Goal: Information Seeking & Learning: Learn about a topic

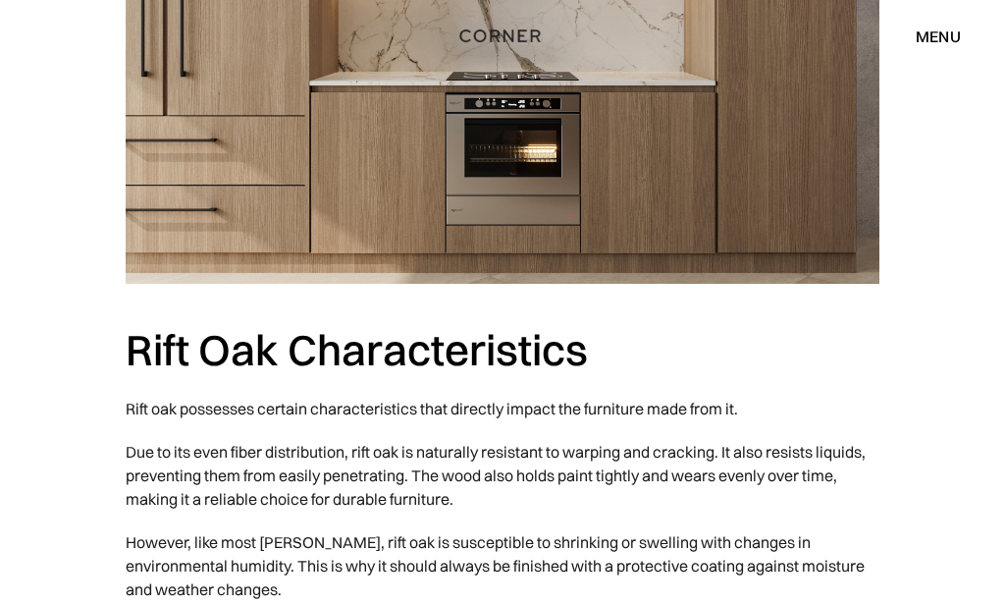
scroll to position [2189, 0]
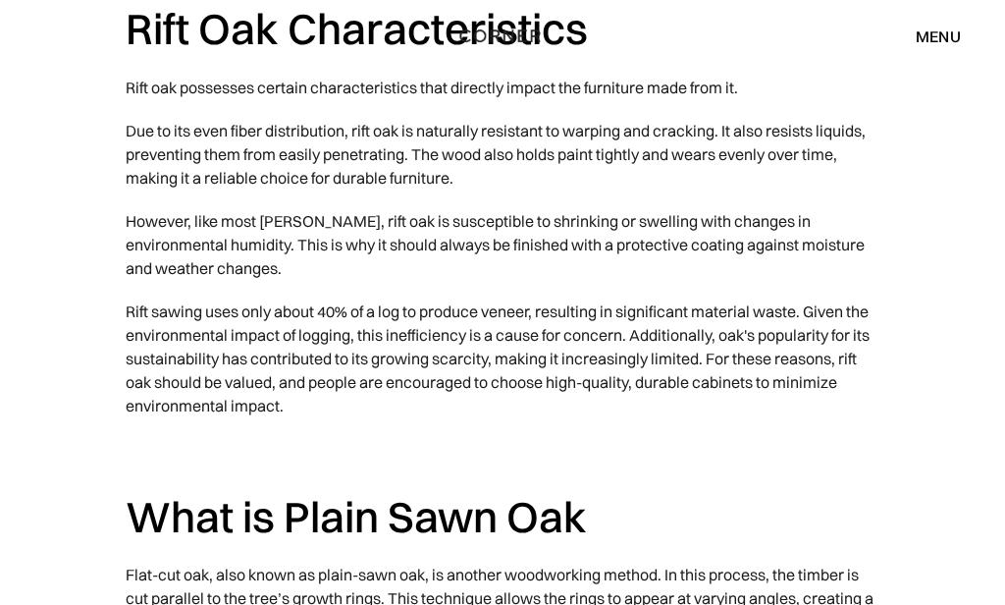
scroll to position [2481, 0]
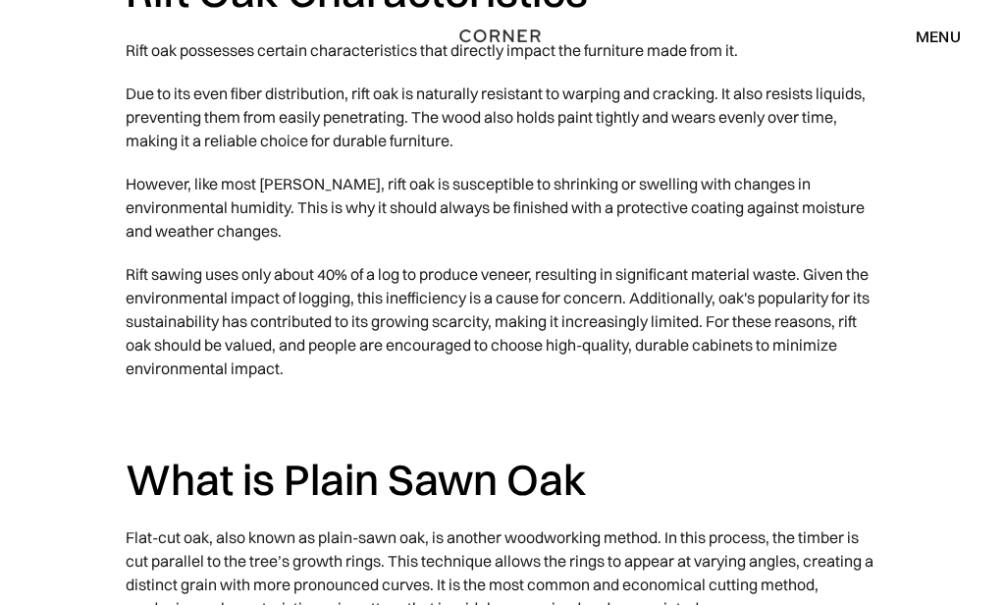
scroll to position [2519, 0]
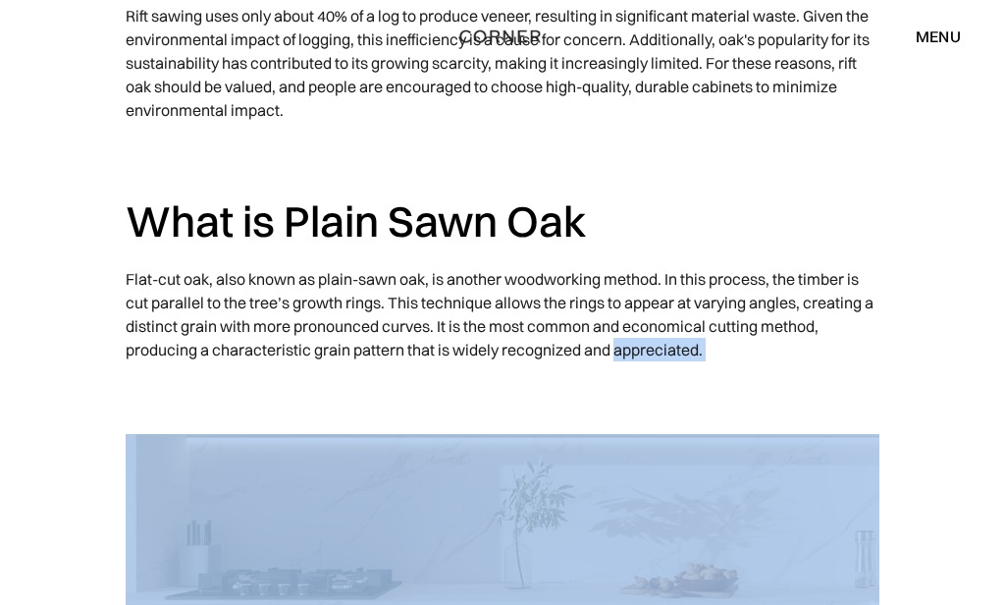
scroll to position [2802, 0]
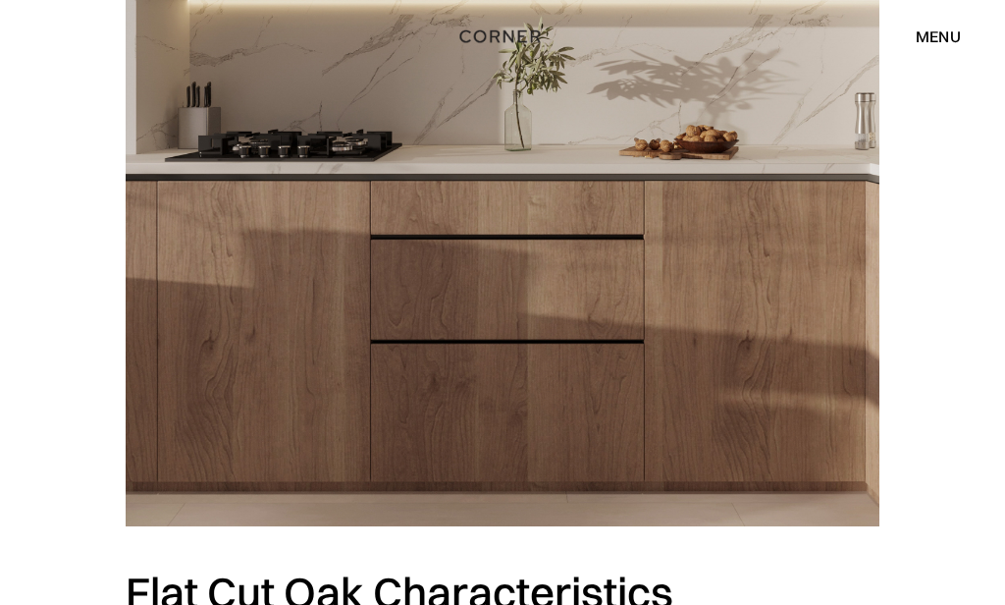
scroll to position [3217, 0]
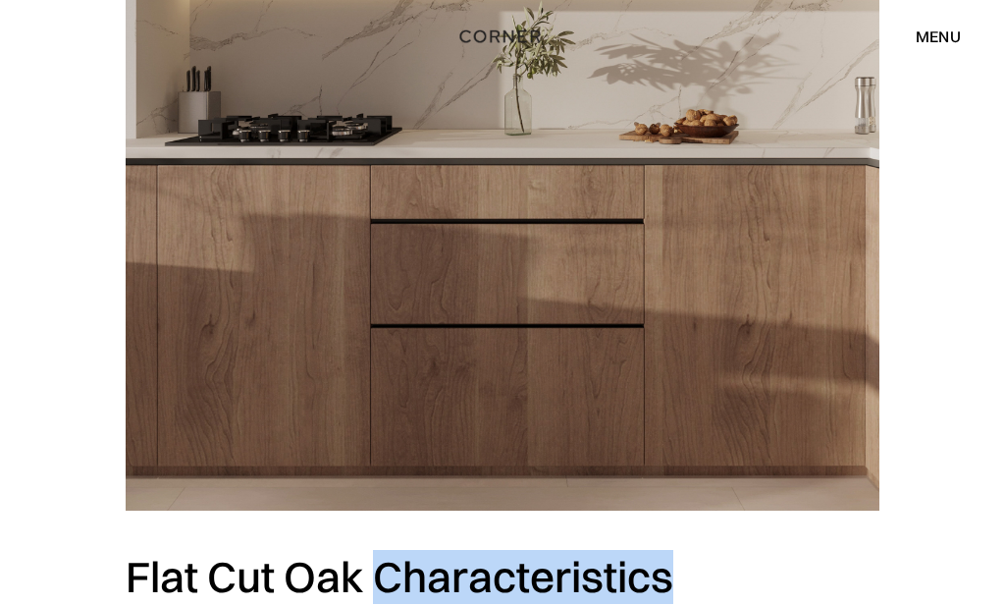
scroll to position [3229, 0]
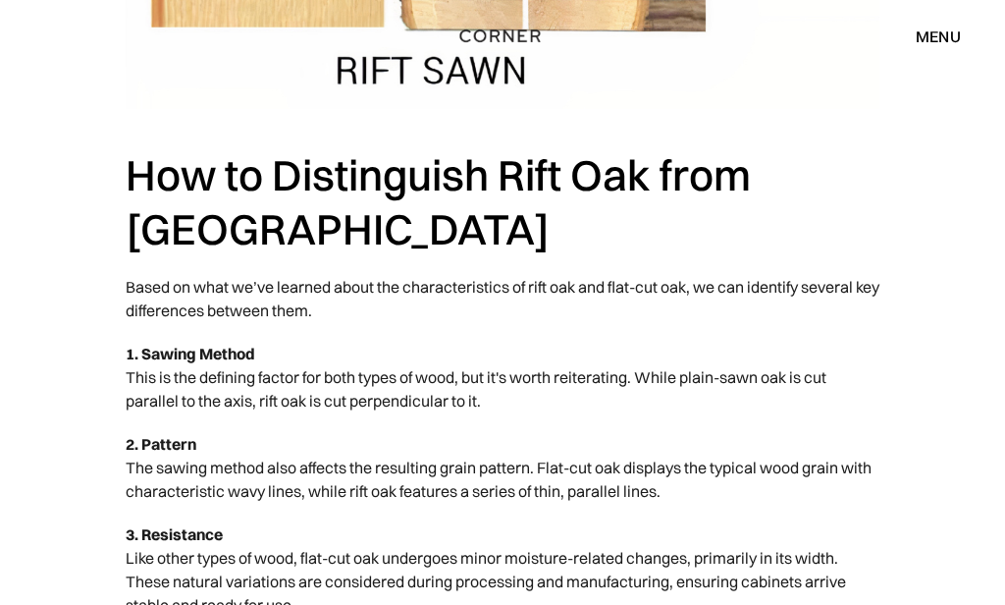
scroll to position [4600, 0]
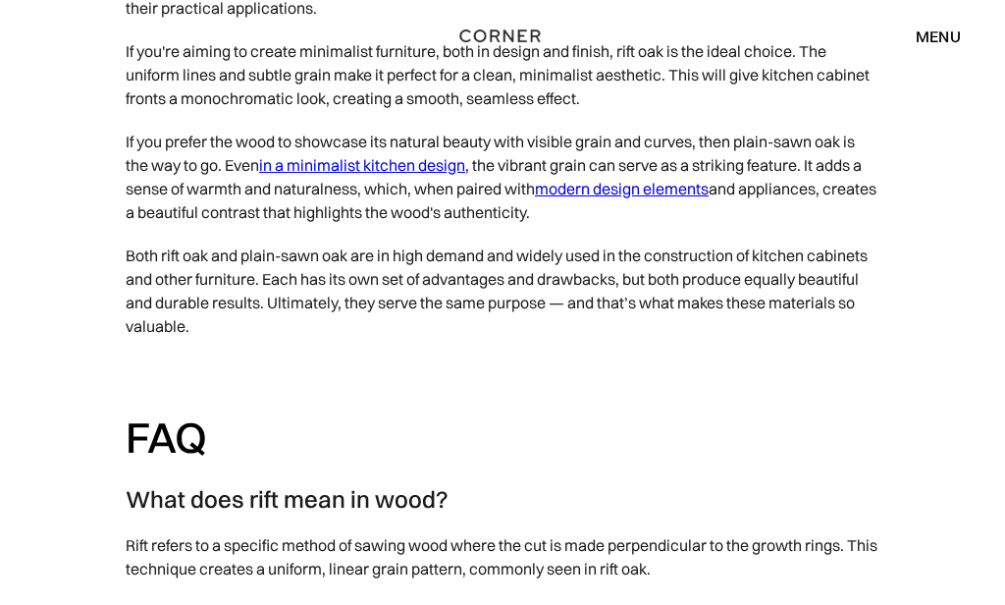
scroll to position [6234, 0]
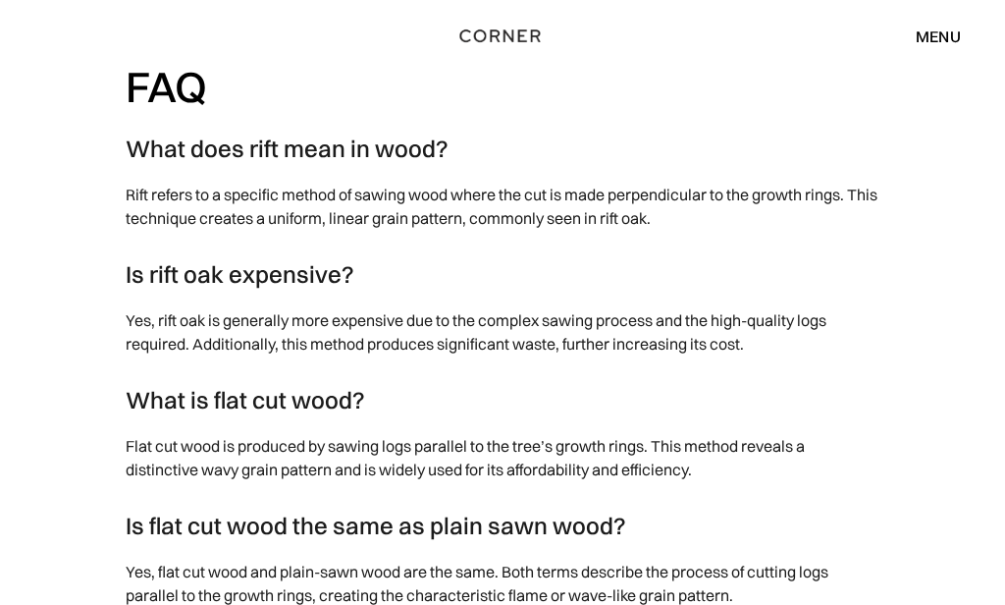
scroll to position [6582, 0]
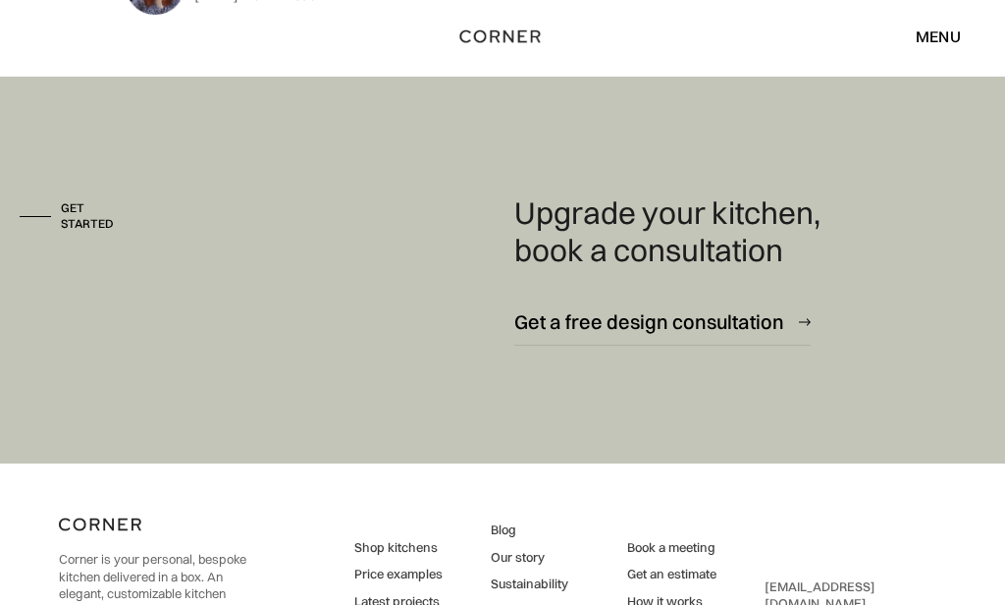
scroll to position [7451, 0]
